Goal: Find specific page/section: Find specific page/section

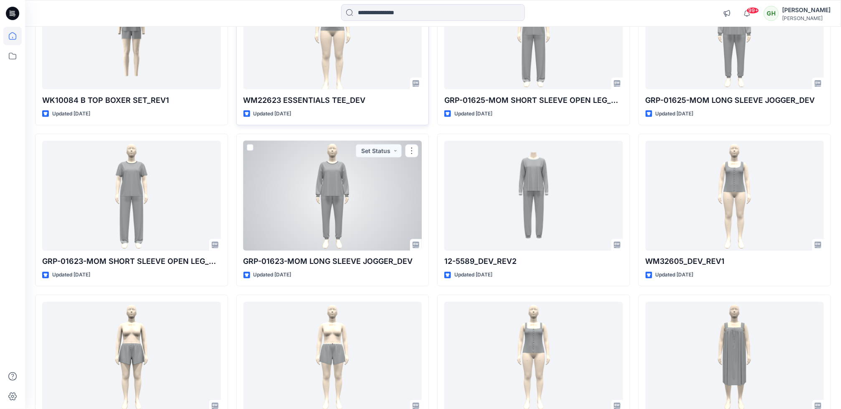
scroll to position [816, 0]
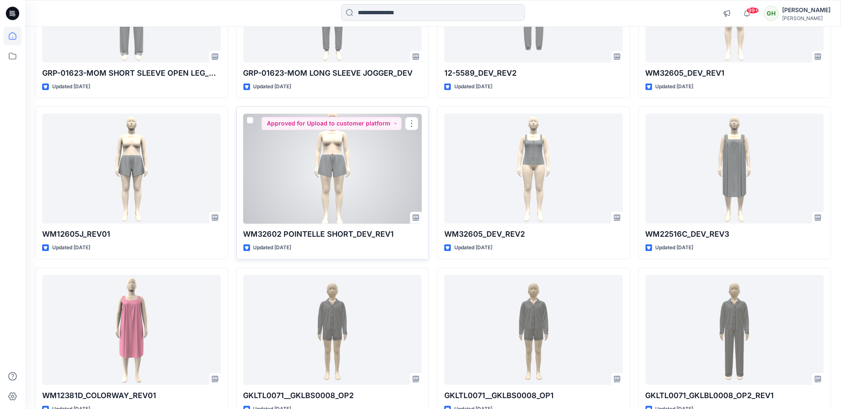
click at [283, 197] on div at bounding box center [333, 169] width 179 height 110
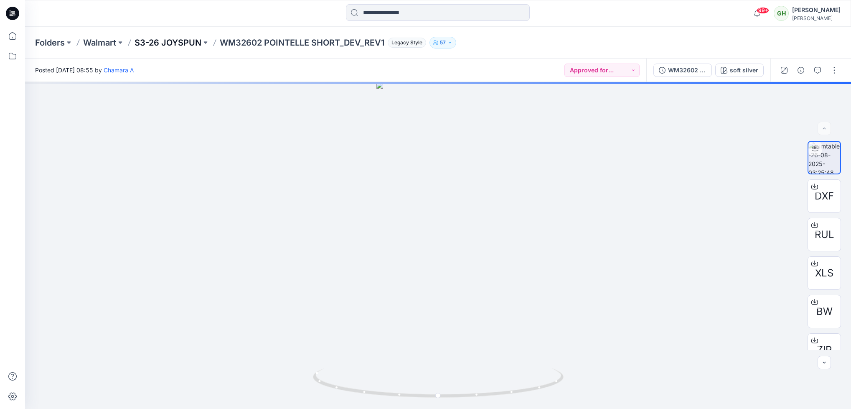
click at [192, 38] on p "S3-26 JOYSPUN" at bounding box center [167, 43] width 67 height 12
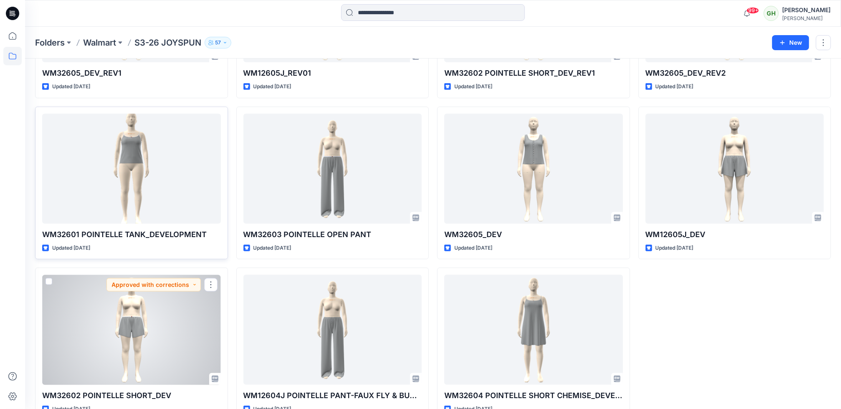
scroll to position [171, 0]
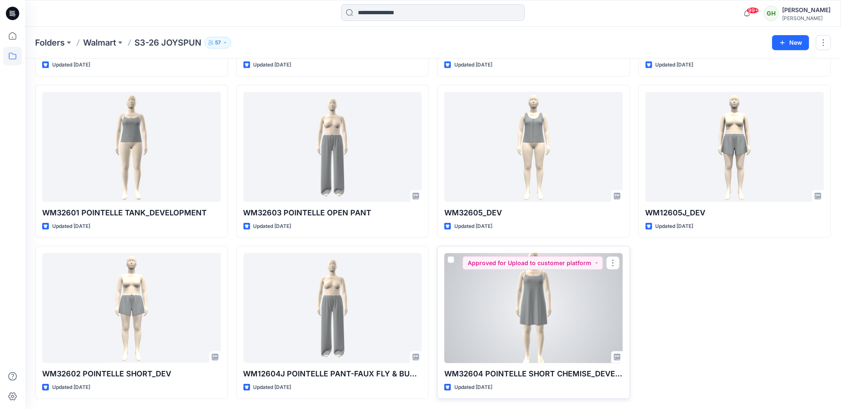
click at [528, 320] on div at bounding box center [533, 308] width 179 height 110
